Goal: Task Accomplishment & Management: Manage account settings

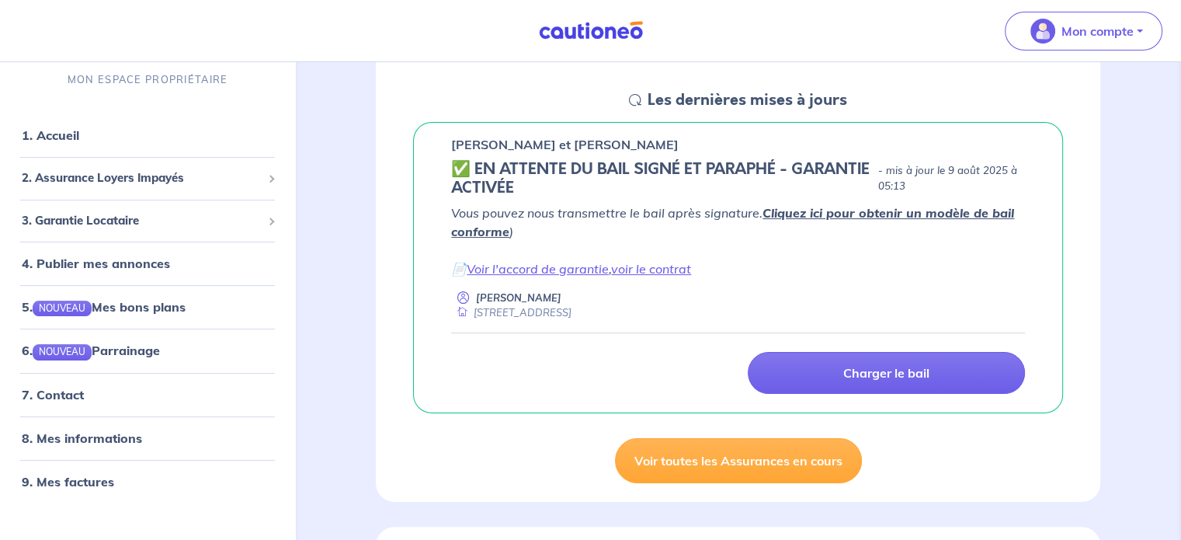
scroll to position [233, 0]
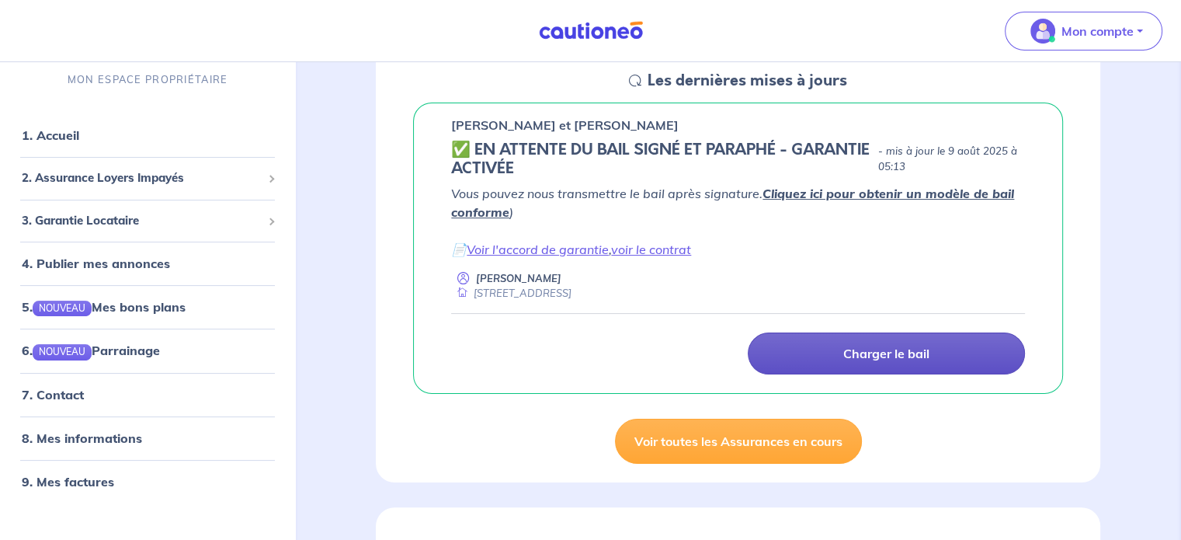
click at [866, 350] on p "Charger le bail" at bounding box center [887, 354] width 86 height 16
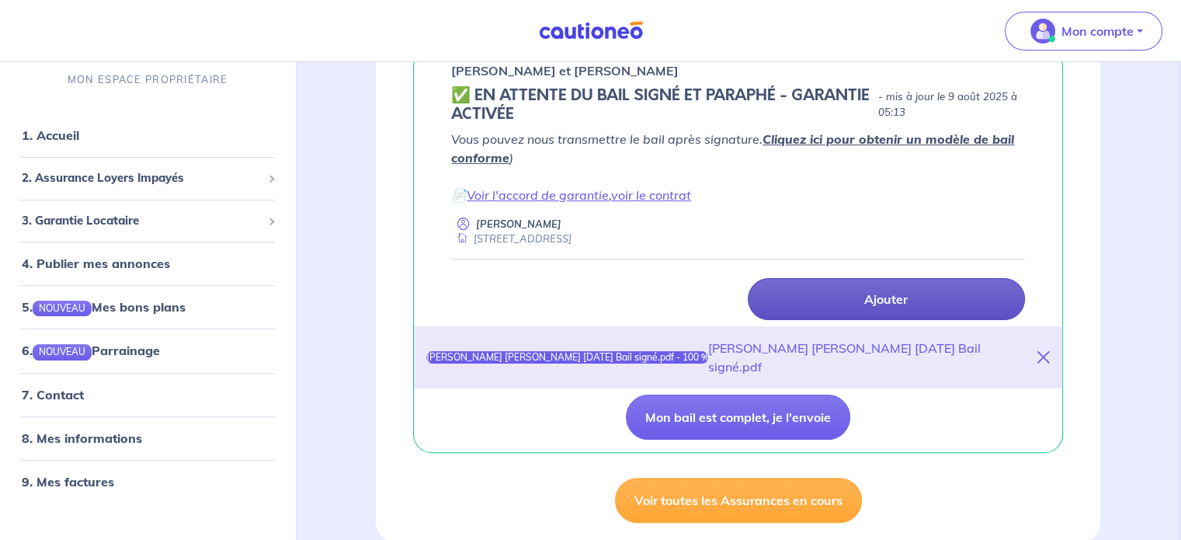
scroll to position [311, 0]
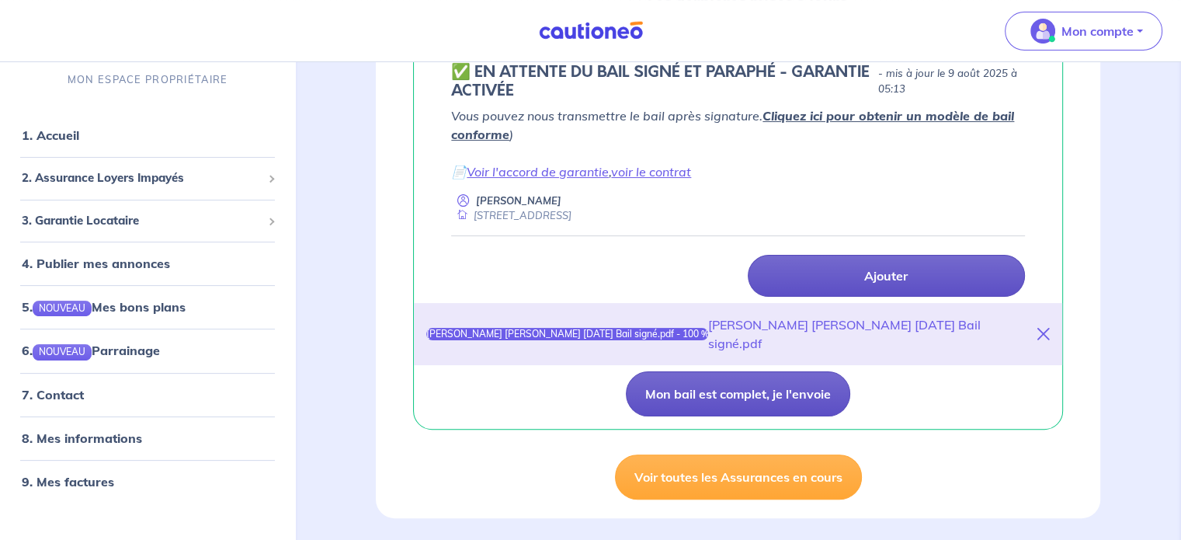
click at [736, 371] on button "Mon bail est complet, je l'envoie" at bounding box center [738, 393] width 224 height 45
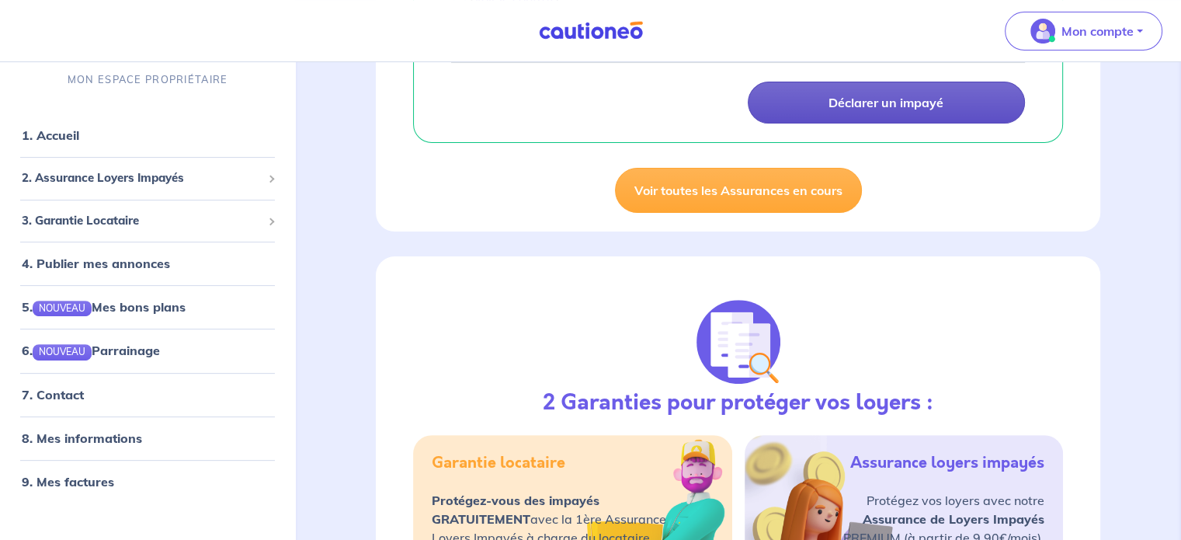
scroll to position [544, 0]
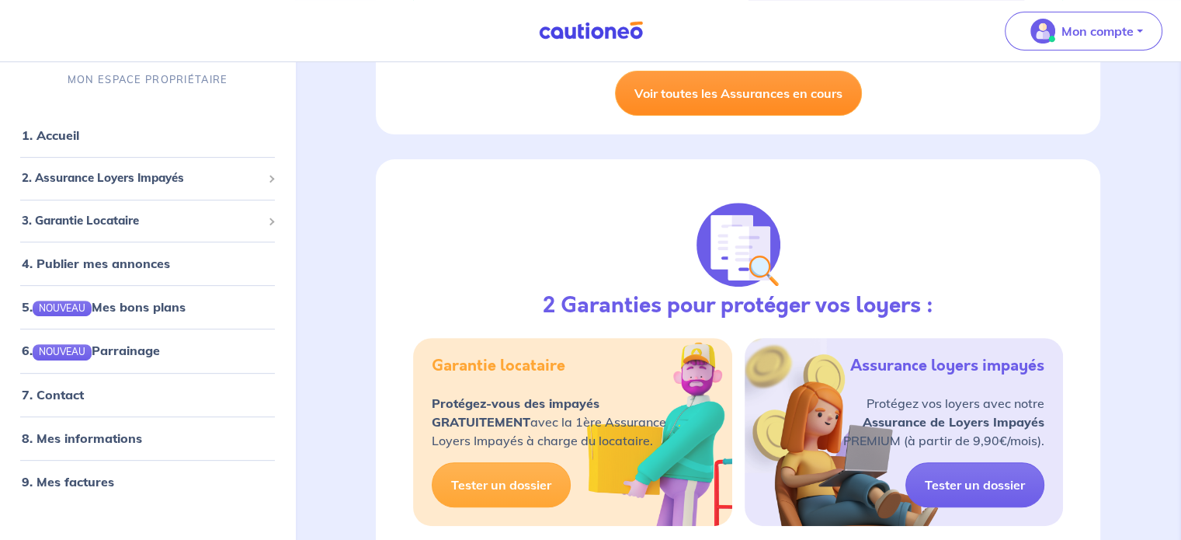
click at [716, 98] on link "Voir toutes les Assurances en cours" at bounding box center [738, 93] width 247 height 45
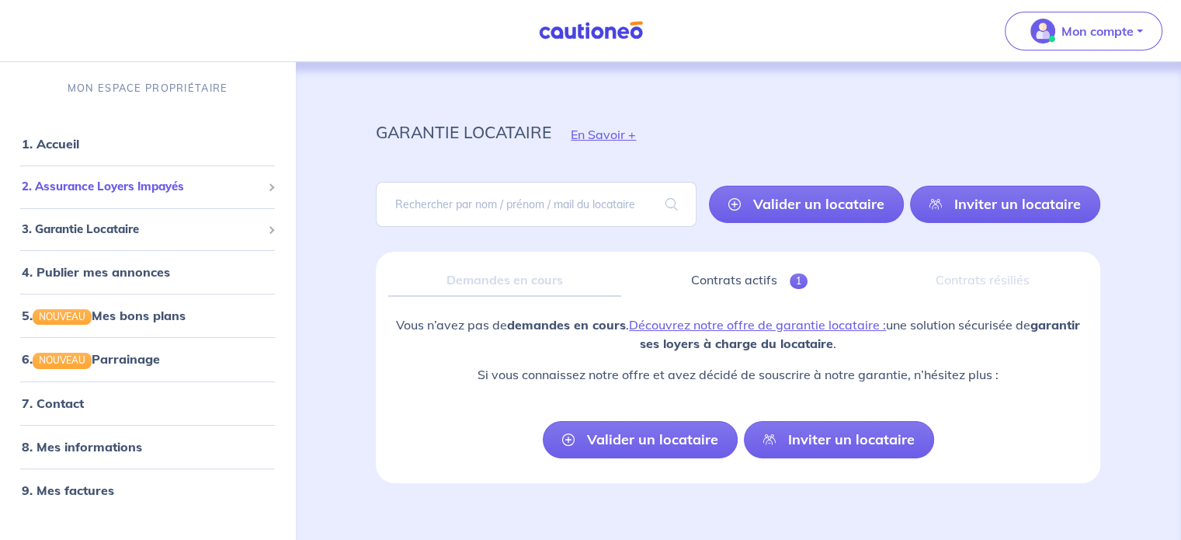
click at [102, 185] on span "2. Assurance Loyers Impayés" at bounding box center [142, 187] width 240 height 18
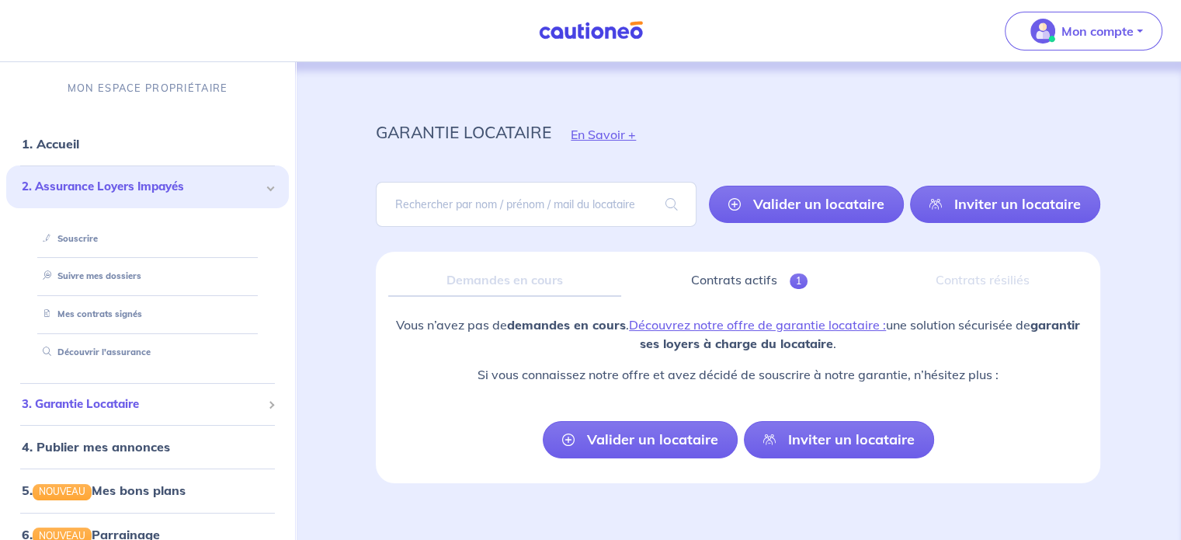
click at [130, 403] on span "3. Garantie Locataire" at bounding box center [142, 404] width 240 height 18
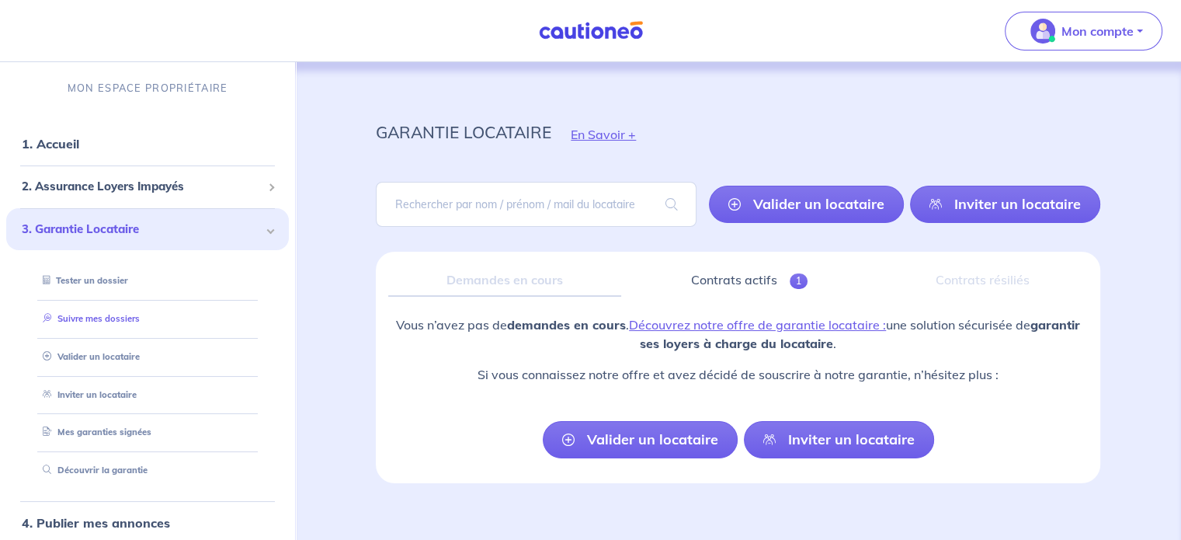
click at [112, 318] on link "Suivre mes dossiers" at bounding box center [88, 318] width 103 height 11
click at [120, 437] on link "Mes garanties signées" at bounding box center [94, 431] width 114 height 11
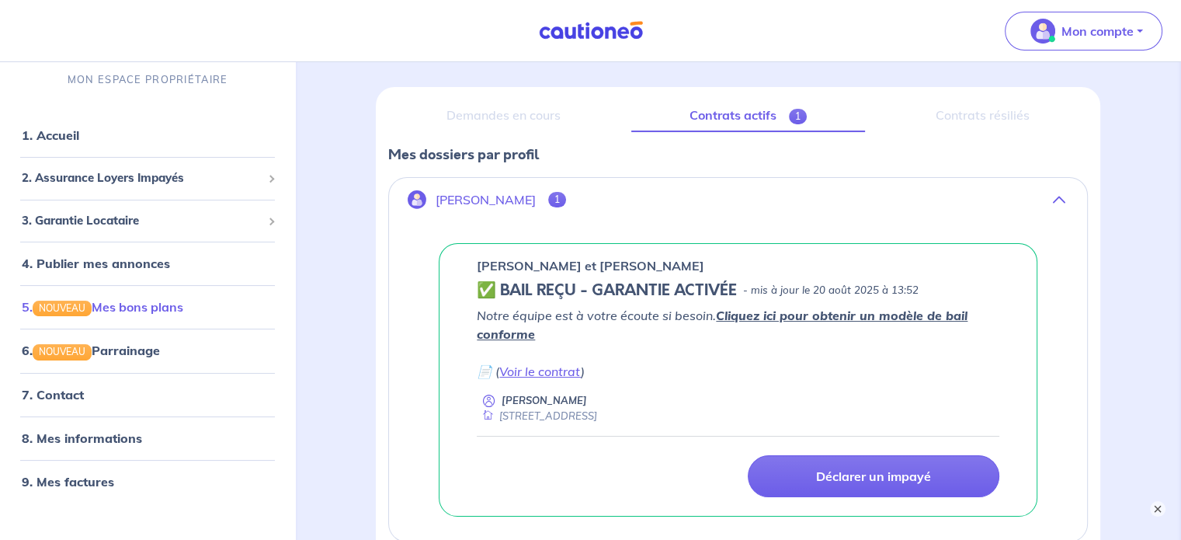
scroll to position [93, 0]
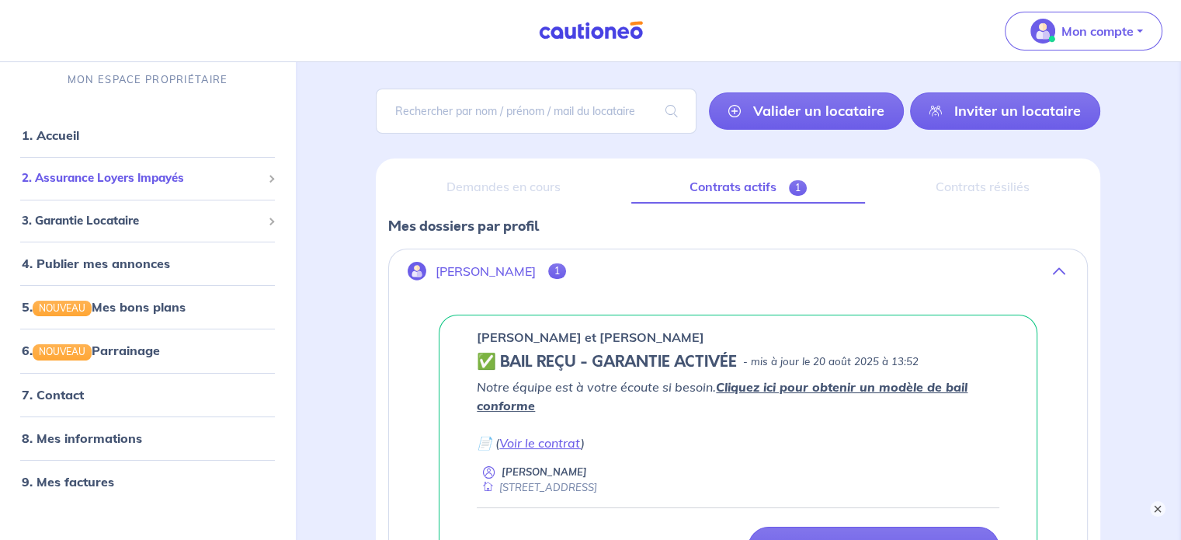
click at [265, 183] on div "2. Assurance Loyers Impayés" at bounding box center [147, 179] width 283 height 30
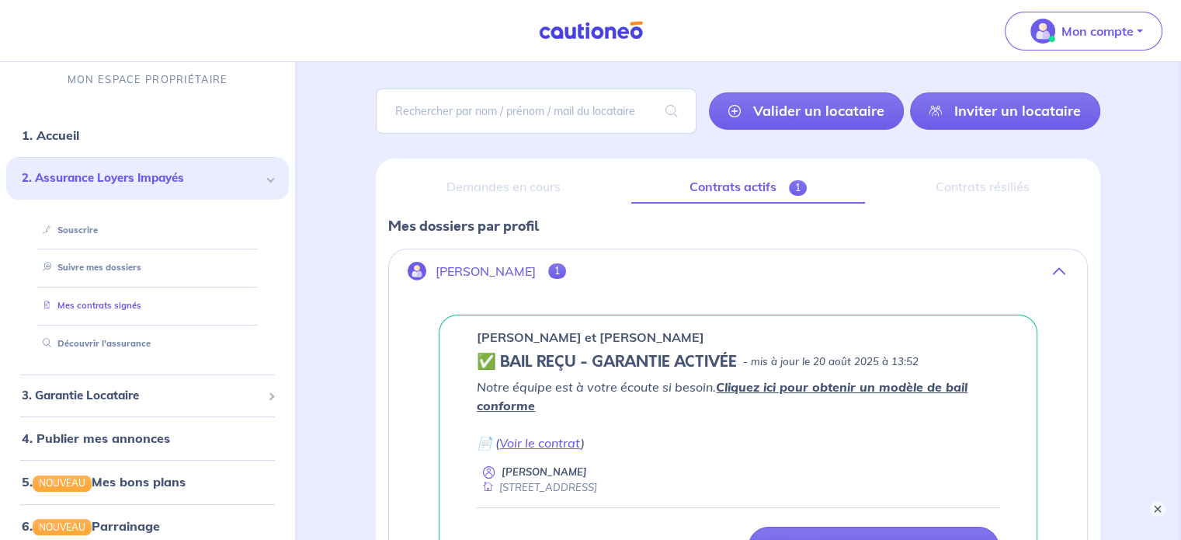
click at [140, 304] on link "Mes contrats signés" at bounding box center [89, 306] width 105 height 11
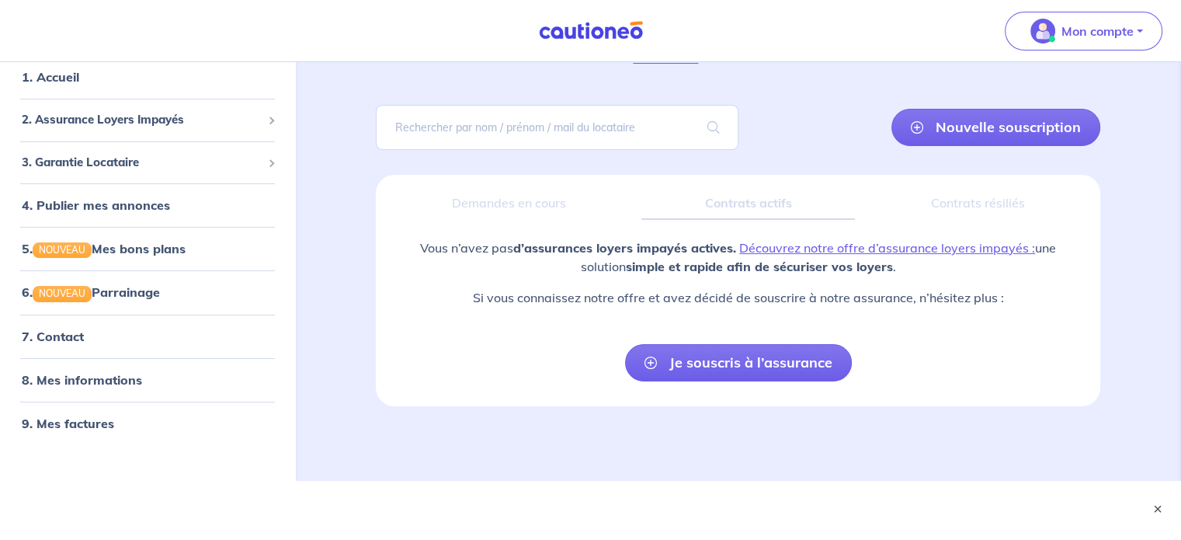
scroll to position [78, 0]
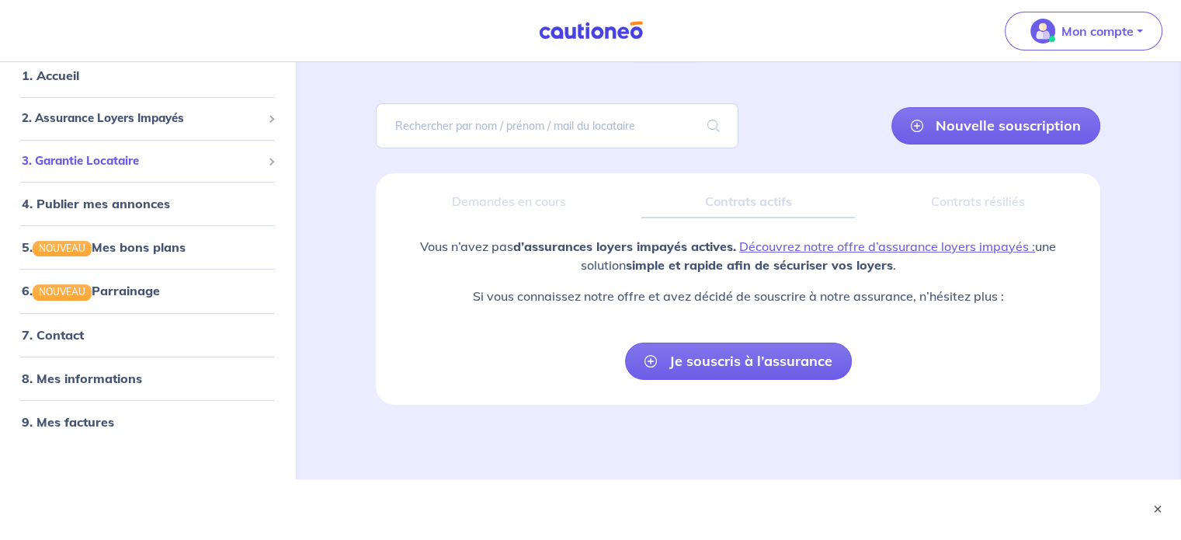
click at [137, 162] on span "3. Garantie Locataire" at bounding box center [142, 160] width 240 height 18
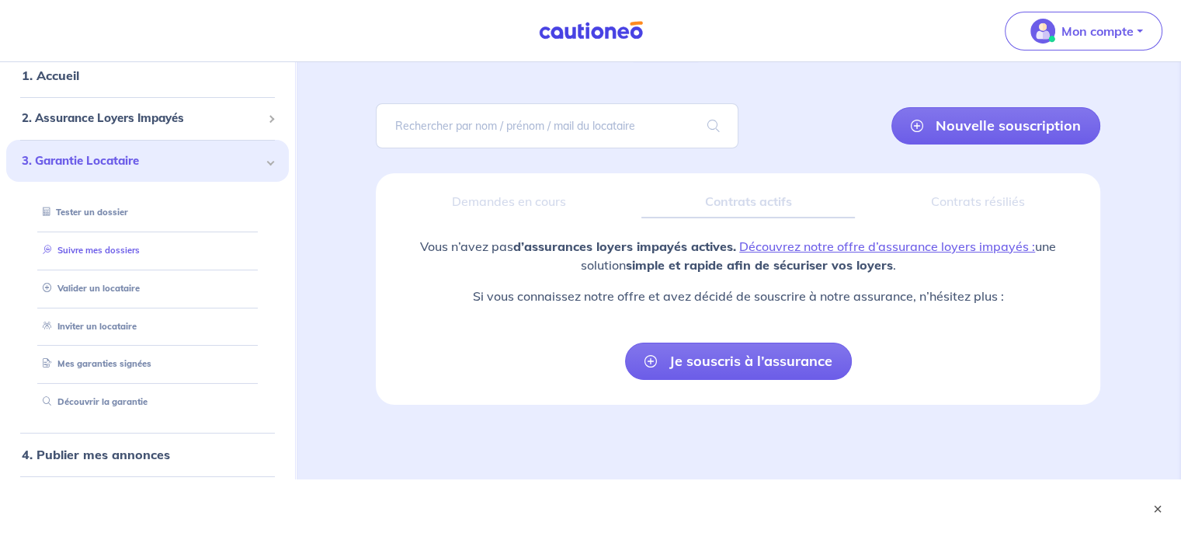
click at [134, 246] on link "Suivre mes dossiers" at bounding box center [88, 249] width 103 height 11
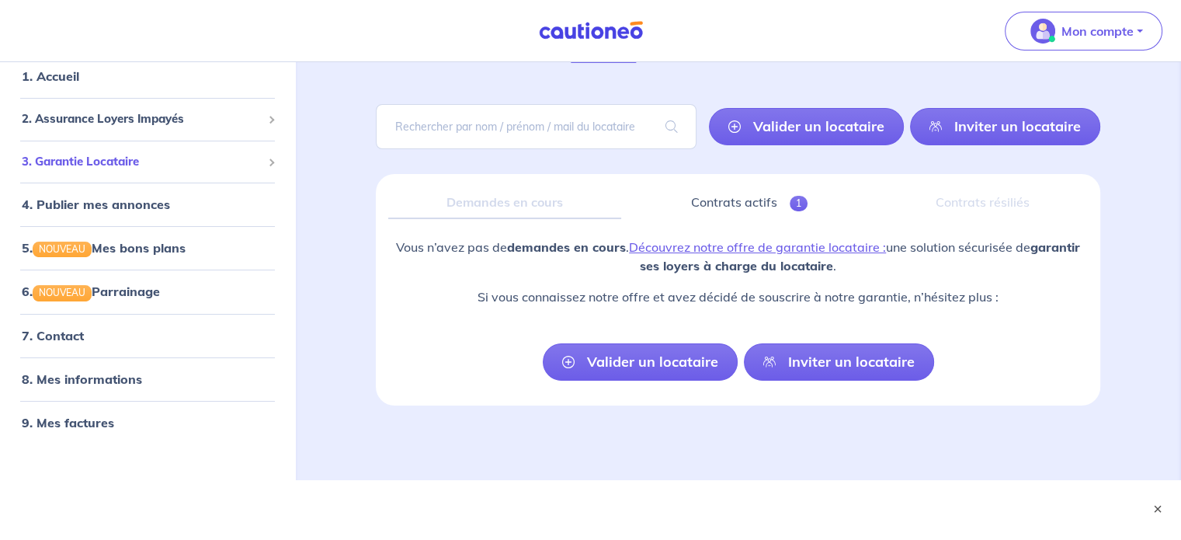
scroll to position [78, 0]
click at [113, 157] on span "3. Garantie Locataire" at bounding box center [142, 160] width 240 height 18
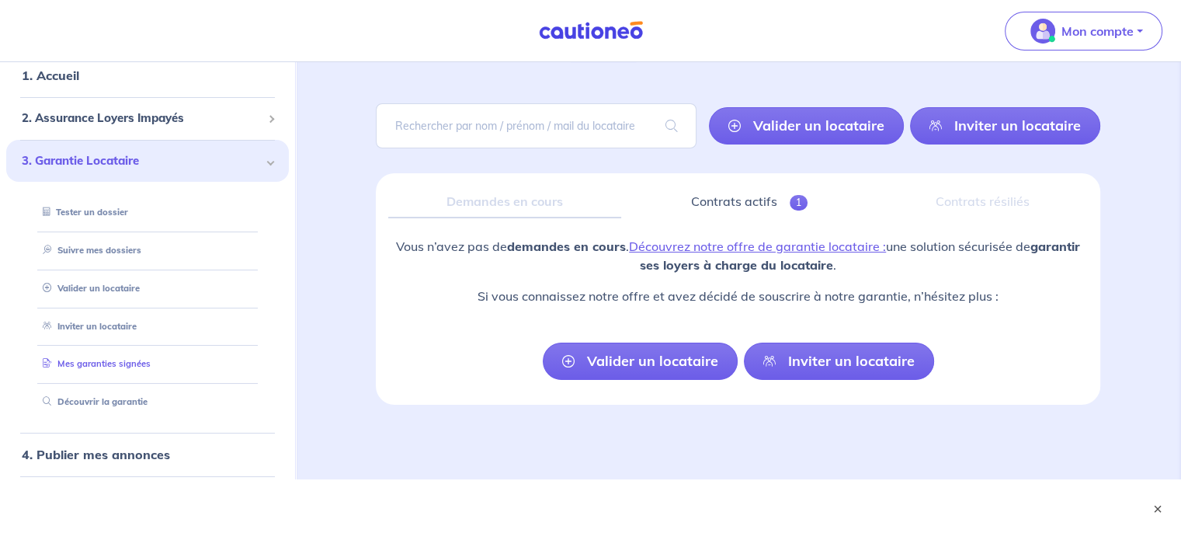
click at [118, 360] on link "Mes garanties signées" at bounding box center [94, 363] width 114 height 11
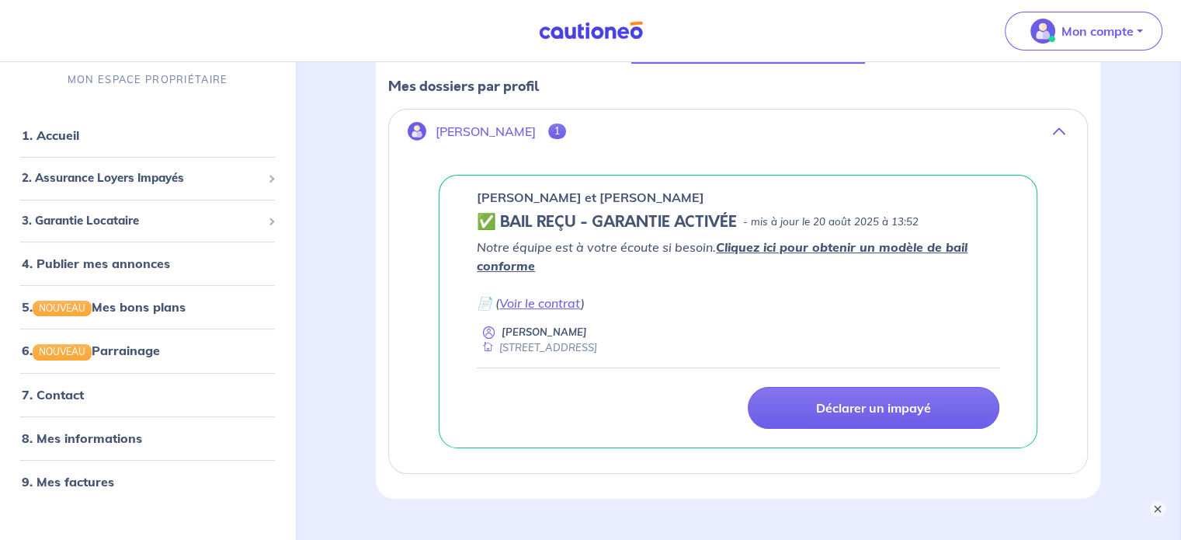
scroll to position [311, 0]
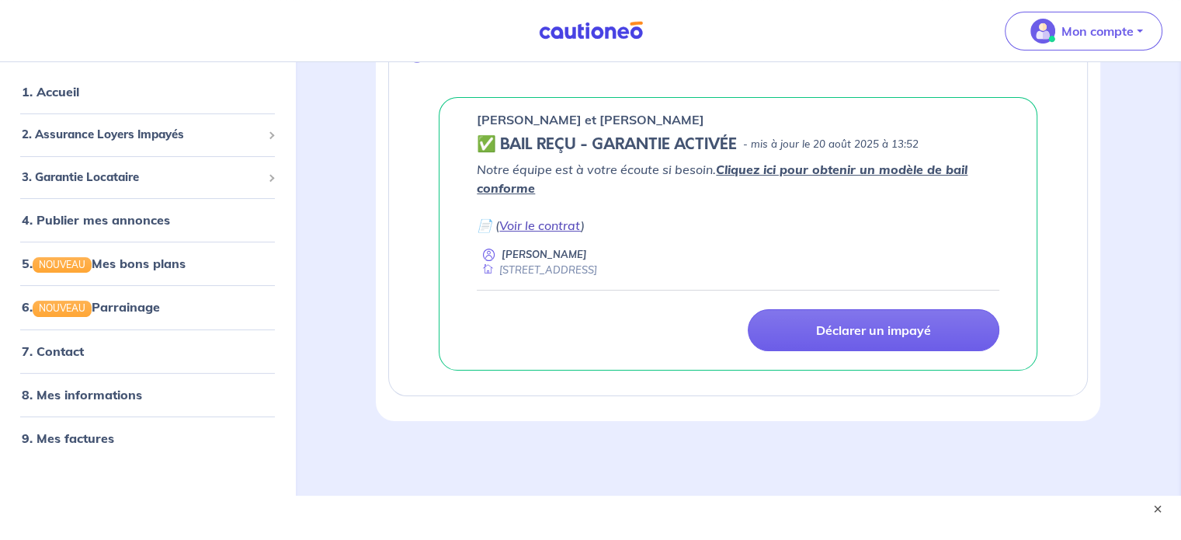
click at [537, 222] on link "Voir le contrat" at bounding box center [540, 225] width 82 height 16
